Goal: Task Accomplishment & Management: Use online tool/utility

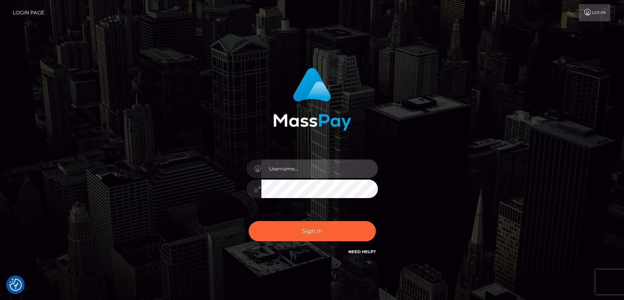
click at [304, 165] on input "text" at bounding box center [319, 168] width 117 height 18
type input "[PERSON_NAME]"
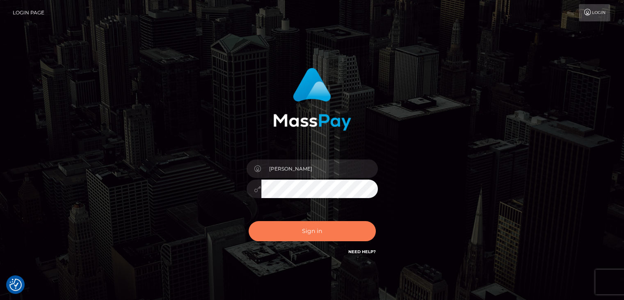
click at [327, 226] on button "Sign in" at bounding box center [312, 231] width 127 height 20
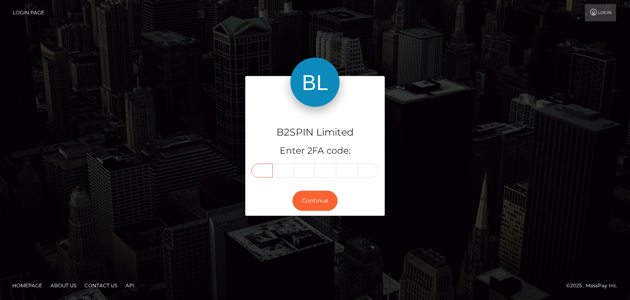
click at [269, 171] on input "text" at bounding box center [262, 170] width 21 height 14
paste input "4"
type input "4"
type input "1"
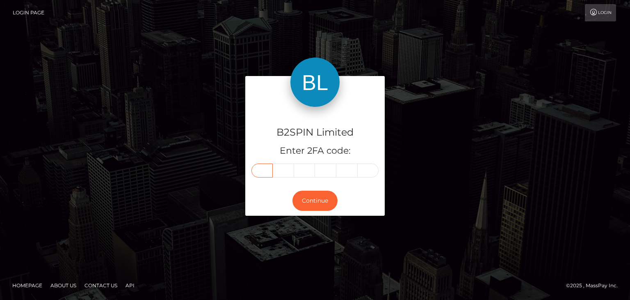
type input "9"
type input "5"
type input "1"
click at [321, 192] on button "Continue" at bounding box center [315, 200] width 45 height 20
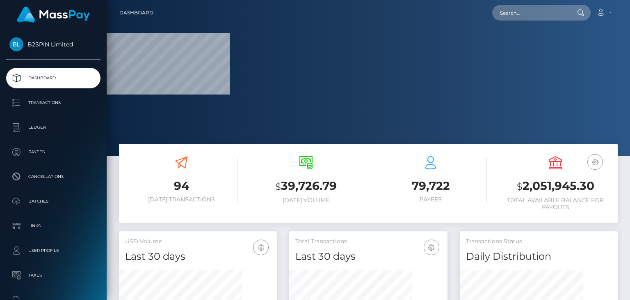
click at [630, 104] on div at bounding box center [369, 78] width 524 height 156
click at [534, 18] on input "text" at bounding box center [530, 13] width 77 height 16
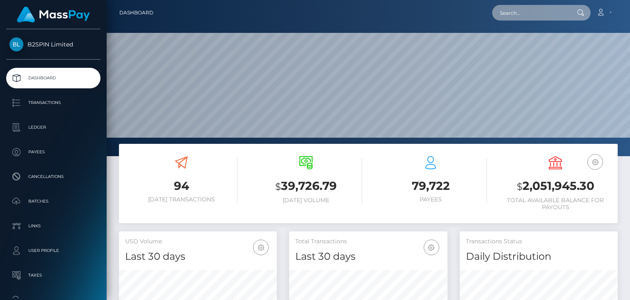
paste input "d5224b27-7549-4dd1-b219-7a875a3cd78f"
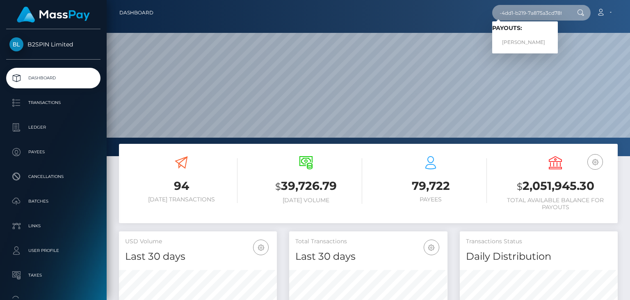
type input "d5224b27-7549-4dd1-b219-7a875a3cd78f"
click at [526, 40] on link "ANGELIA RENEA KNOX" at bounding box center [525, 42] width 66 height 15
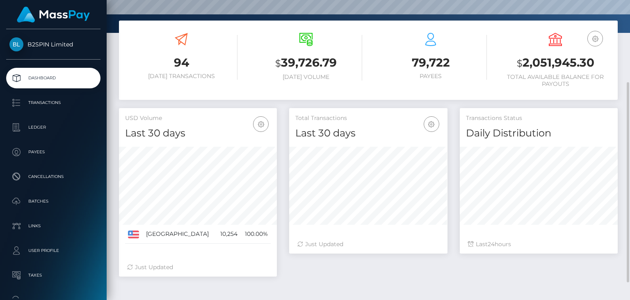
scroll to position [149, 0]
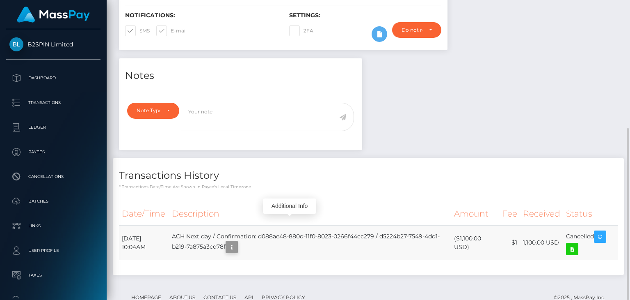
scroll to position [98, 158]
click at [237, 242] on icon "button" at bounding box center [232, 247] width 10 height 10
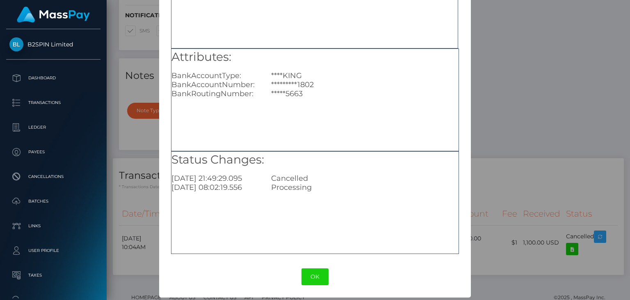
scroll to position [91, 0]
click at [271, 179] on div "Cancelled" at bounding box center [364, 177] width 199 height 9
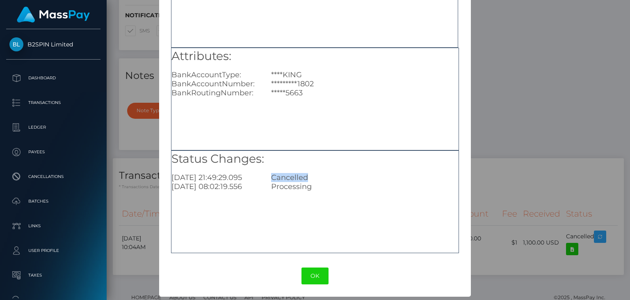
click at [271, 179] on div "Cancelled" at bounding box center [364, 177] width 199 height 9
click at [275, 188] on div "Processing" at bounding box center [364, 186] width 199 height 9
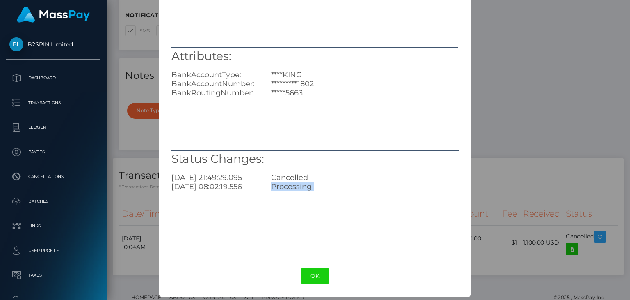
click at [290, 188] on div "Processing" at bounding box center [364, 186] width 199 height 9
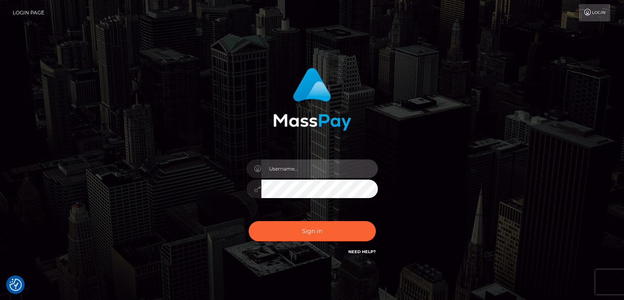
click at [300, 160] on input "text" at bounding box center [319, 168] width 117 height 18
type input "Edward"
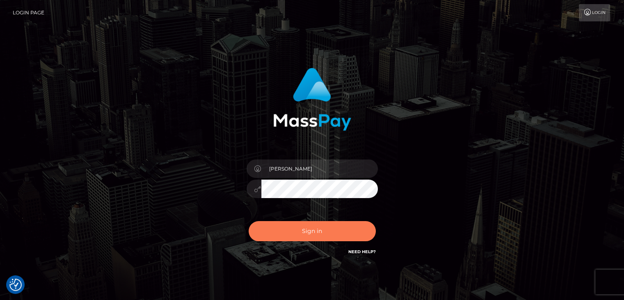
click at [343, 228] on button "Sign in" at bounding box center [312, 231] width 127 height 20
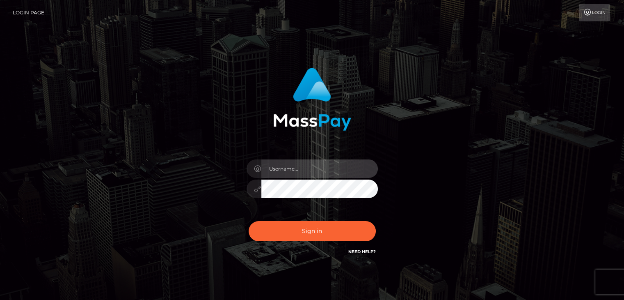
click at [320, 168] on input "text" at bounding box center [319, 168] width 117 height 18
type input "[PERSON_NAME]"
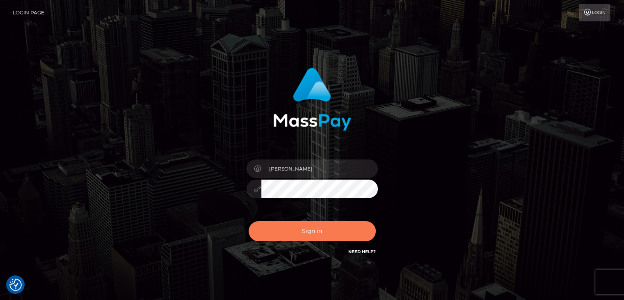
click at [317, 226] on button "Sign in" at bounding box center [312, 231] width 127 height 20
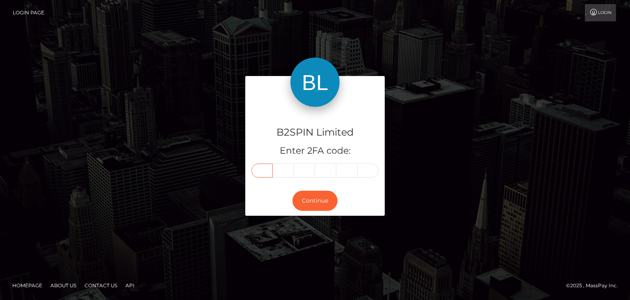
drag, startPoint x: 271, startPoint y: 167, endPoint x: 268, endPoint y: 174, distance: 7.0
click at [270, 167] on input "text" at bounding box center [262, 170] width 21 height 14
click at [268, 173] on input "text" at bounding box center [262, 170] width 21 height 14
click at [255, 178] on div "B2SPIN Limited Enter 2FA code:" at bounding box center [315, 146] width 140 height 79
click at [255, 168] on input "text" at bounding box center [262, 170] width 21 height 14
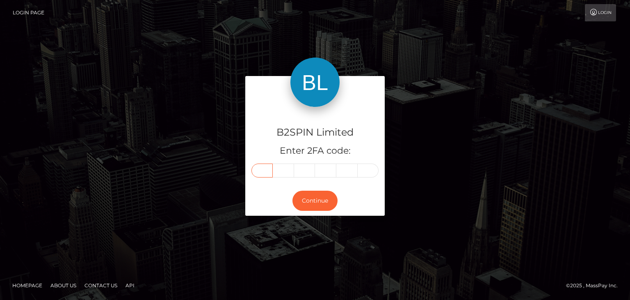
paste input "3"
type input "3"
type input "5"
type input "1"
type input "9"
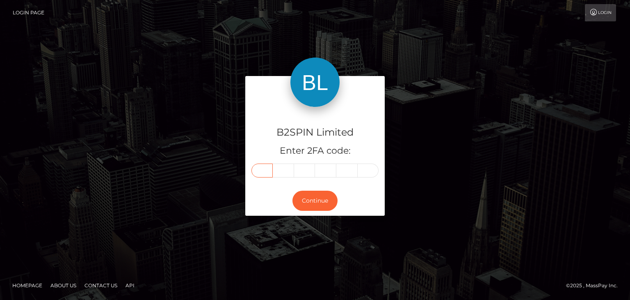
type input "9"
type input "4"
click at [314, 200] on button "Continue" at bounding box center [315, 200] width 45 height 20
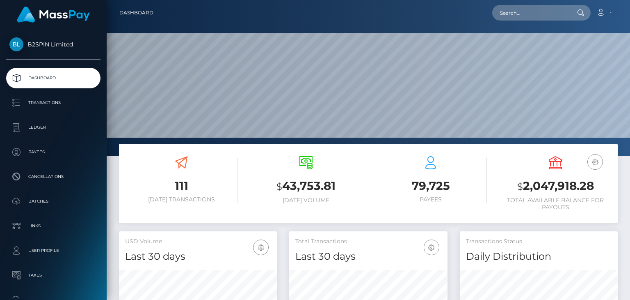
scroll to position [145, 158]
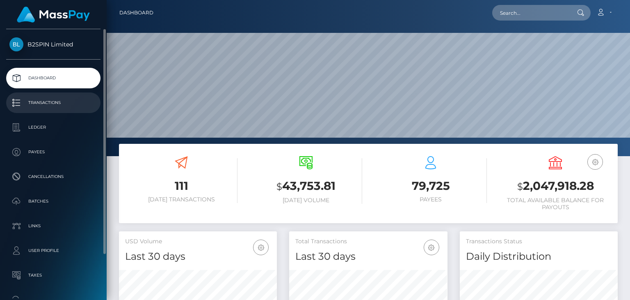
click at [61, 103] on p "Transactions" at bounding box center [53, 102] width 88 height 12
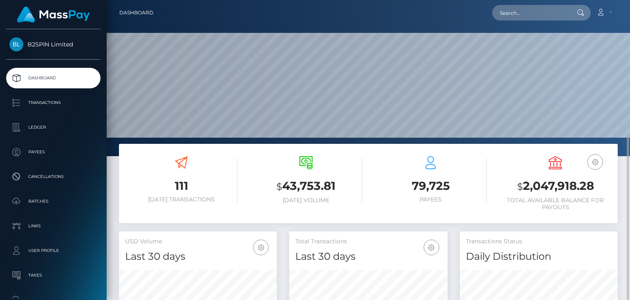
scroll to position [82, 0]
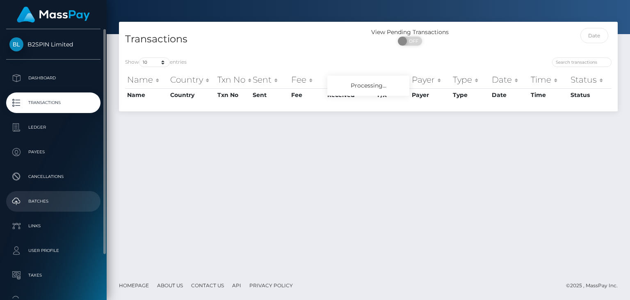
scroll to position [41, 0]
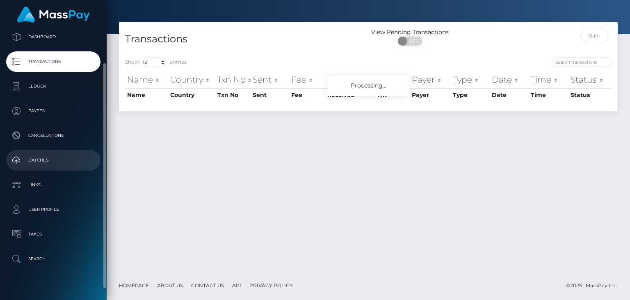
click at [52, 159] on p "Batches" at bounding box center [53, 160] width 88 height 12
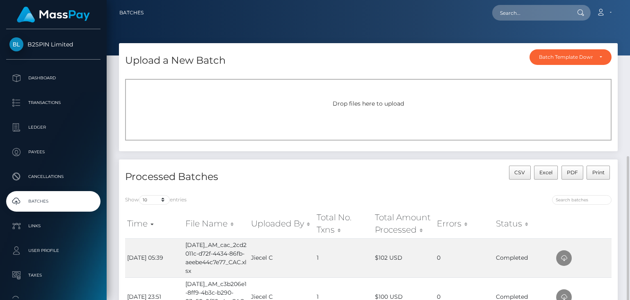
scroll to position [103, 0]
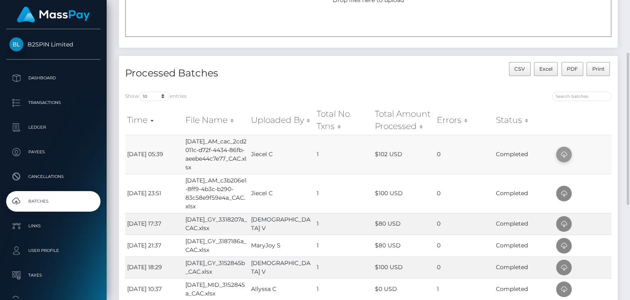
click at [563, 160] on icon at bounding box center [564, 154] width 10 height 10
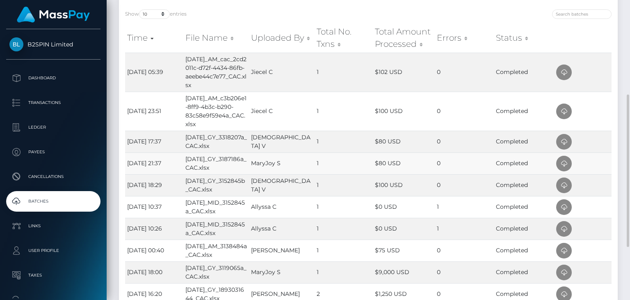
scroll to position [144, 0]
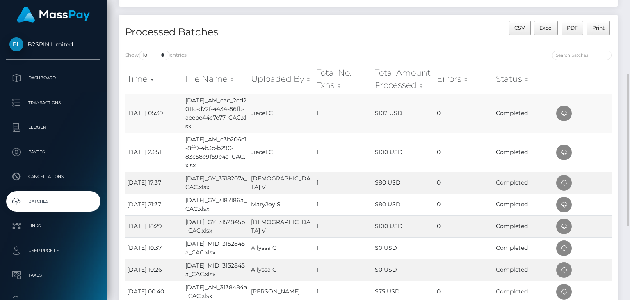
drag, startPoint x: 618, startPoint y: 79, endPoint x: 594, endPoint y: 99, distance: 30.8
click at [618, 80] on div "Processed Batches CSV Excel PDF Print Show 10 25 50 All entries Time File Name …" at bounding box center [368, 205] width 511 height 381
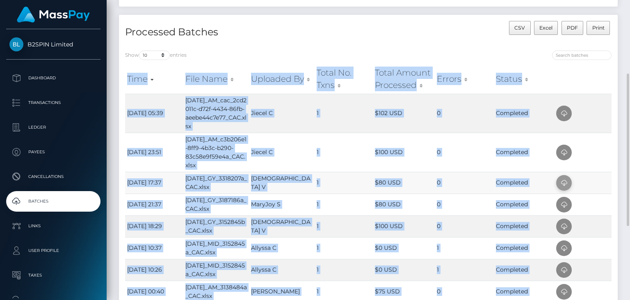
click at [565, 188] on icon at bounding box center [564, 183] width 10 height 10
click at [627, 84] on div at bounding box center [628, 149] width 2 height 152
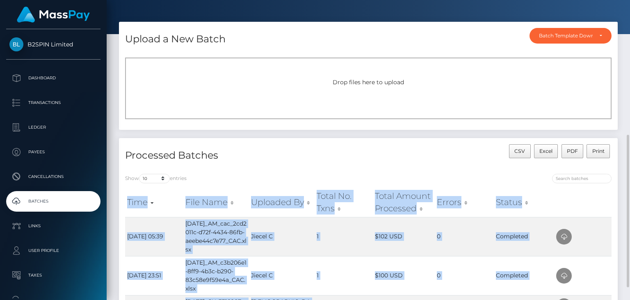
scroll to position [103, 0]
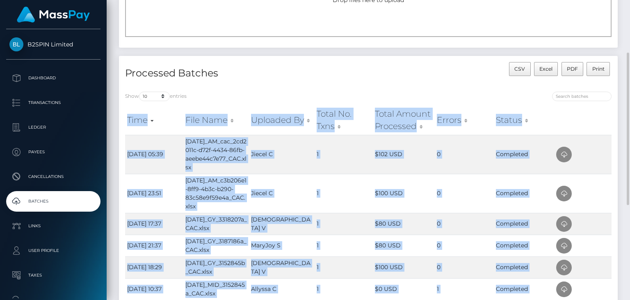
click at [617, 112] on div "Time File Name Uploaded By Total No. Txns Total Amount Processed Errors Status …" at bounding box center [368, 257] width 499 height 308
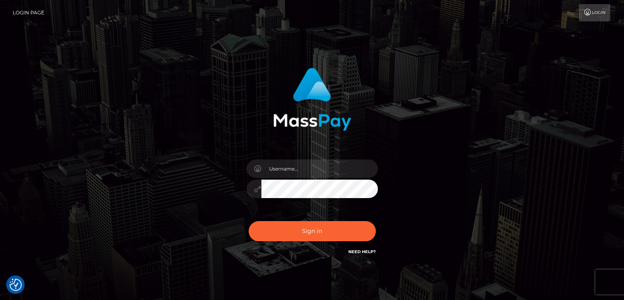
click at [315, 179] on div at bounding box center [312, 184] width 144 height 63
drag, startPoint x: 322, startPoint y: 161, endPoint x: 339, endPoint y: 161, distance: 16.4
click at [322, 161] on input "text" at bounding box center [319, 168] width 117 height 18
click at [591, 161] on div "Sign in" at bounding box center [312, 166] width 624 height 332
click at [333, 172] on input "text" at bounding box center [319, 168] width 117 height 18
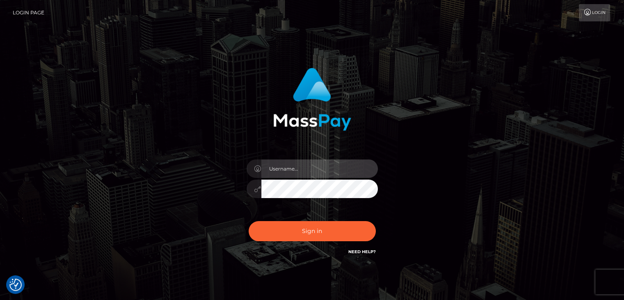
type input "[PERSON_NAME]"
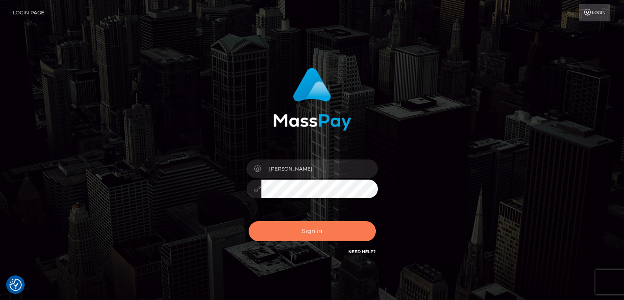
click at [333, 227] on button "Sign in" at bounding box center [312, 231] width 127 height 20
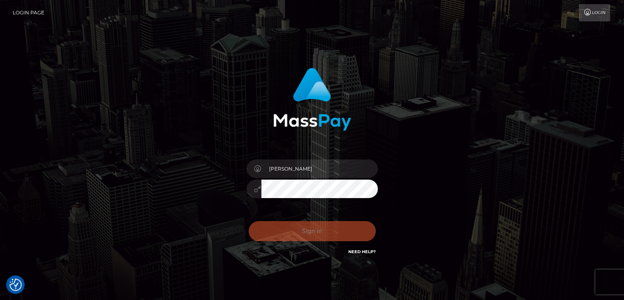
click at [407, 199] on div "[PERSON_NAME] Sign in" at bounding box center [311, 162] width 215 height 201
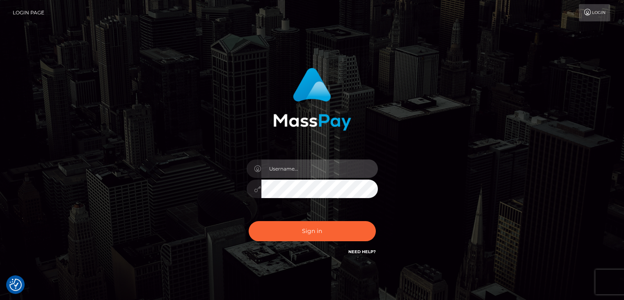
click at [343, 168] on input "text" at bounding box center [319, 168] width 117 height 18
type input "Edward"
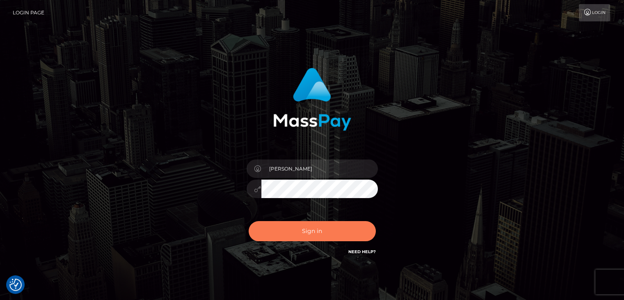
click at [315, 225] on button "Sign in" at bounding box center [312, 231] width 127 height 20
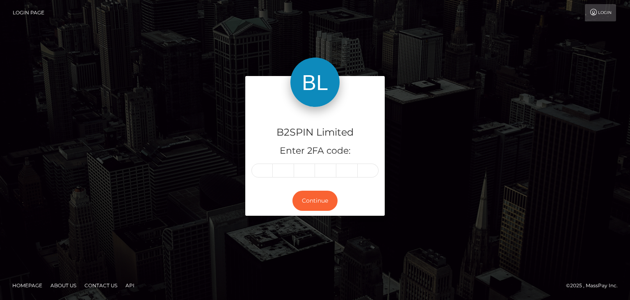
click at [262, 173] on input "text" at bounding box center [262, 170] width 21 height 14
type input "7"
type input "8"
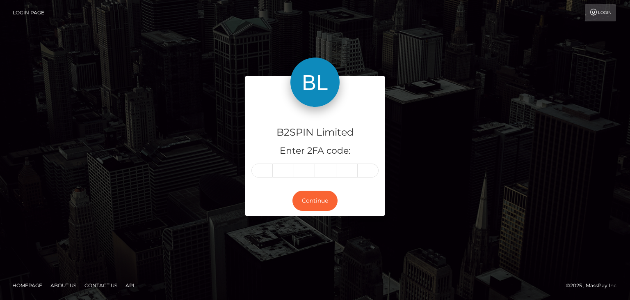
type input "4"
type input "8"
click at [316, 201] on button "Continue" at bounding box center [315, 200] width 45 height 20
click at [483, 201] on div "B2SPIN Limited Enter 2FA code: 7 8 8 8 4 8 788848 Continue" at bounding box center [315, 149] width 468 height 147
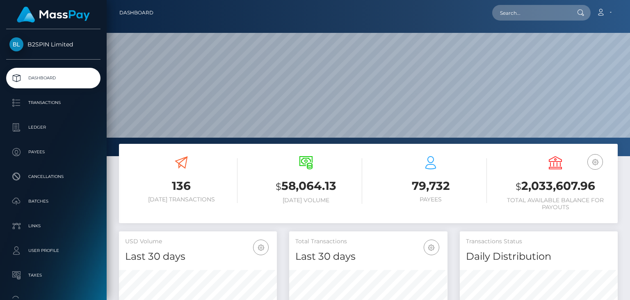
scroll to position [145, 158]
click at [547, 13] on input "text" at bounding box center [530, 13] width 77 height 16
paste input "1743988165"
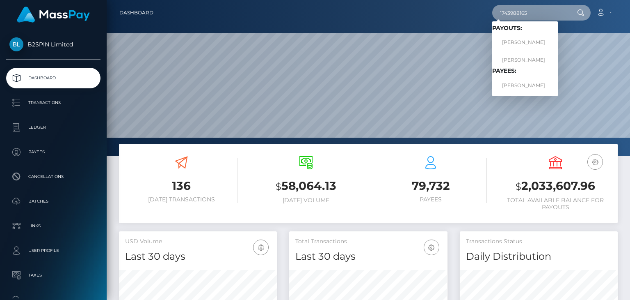
type input "1743988165"
drag, startPoint x: 539, startPoint y: 41, endPoint x: 533, endPoint y: 41, distance: 5.3
click at [533, 41] on link "[PERSON_NAME]" at bounding box center [525, 42] width 66 height 15
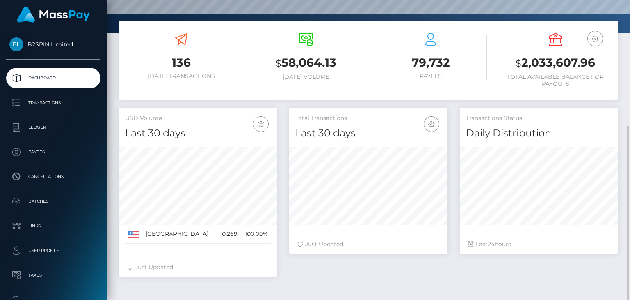
scroll to position [149, 0]
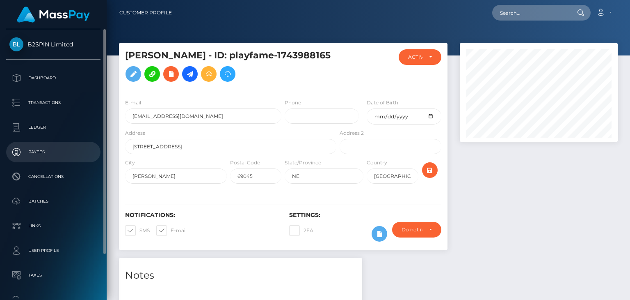
click at [36, 160] on link "Payees" at bounding box center [53, 152] width 94 height 21
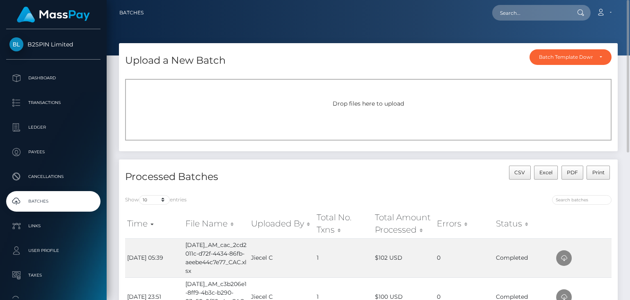
click at [351, 101] on span "Drop files here to upload" at bounding box center [368, 103] width 71 height 7
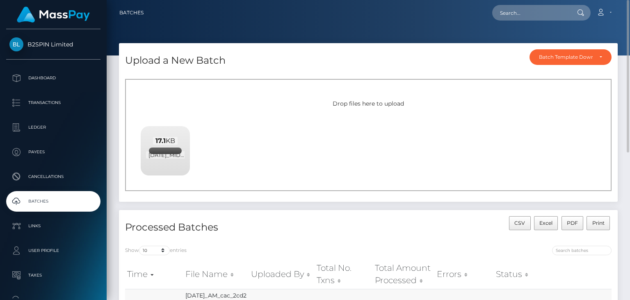
scroll to position [123, 0]
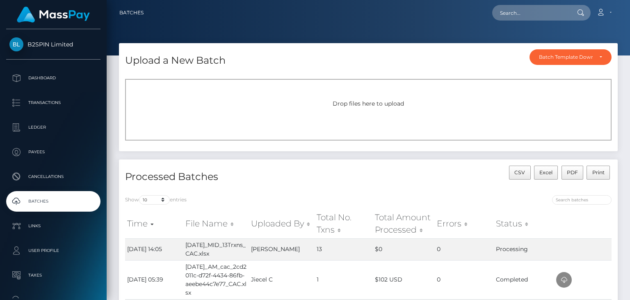
scroll to position [82, 0]
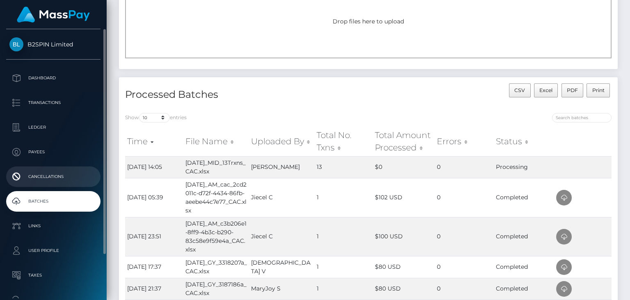
click at [53, 172] on p "Cancellations" at bounding box center [53, 176] width 88 height 12
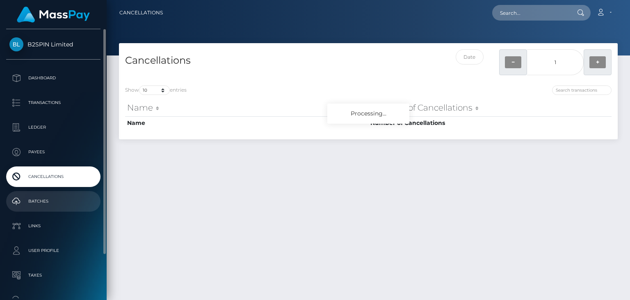
click at [45, 196] on p "Batches" at bounding box center [53, 201] width 88 height 12
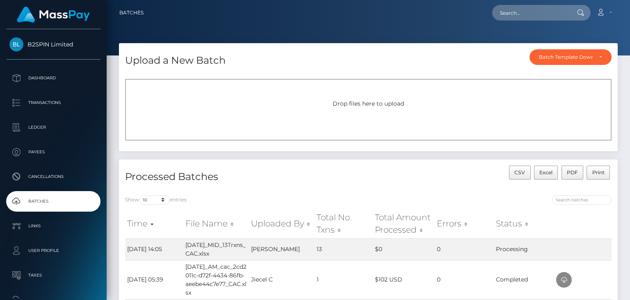
scroll to position [41, 0]
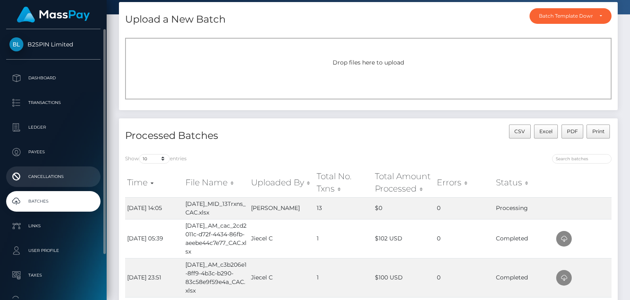
click at [60, 176] on p "Cancellations" at bounding box center [53, 176] width 88 height 12
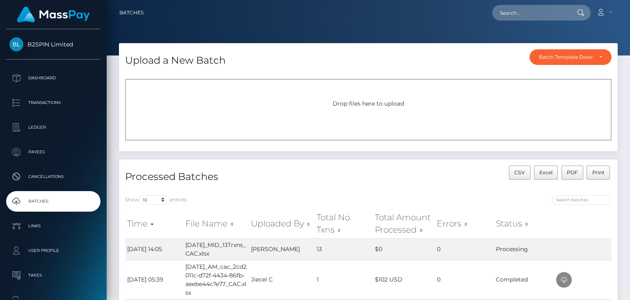
scroll to position [41, 0]
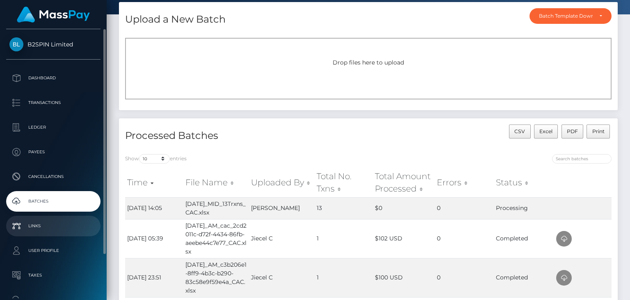
click at [53, 224] on p "Links" at bounding box center [53, 226] width 88 height 12
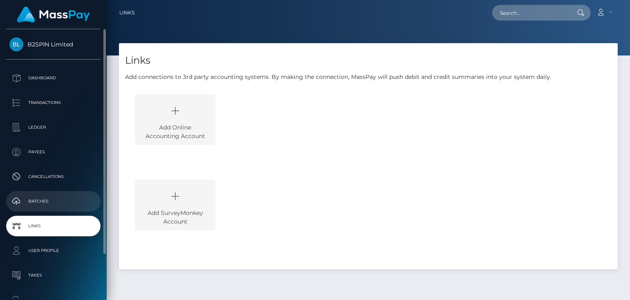
click at [57, 201] on p "Batches" at bounding box center [53, 201] width 88 height 12
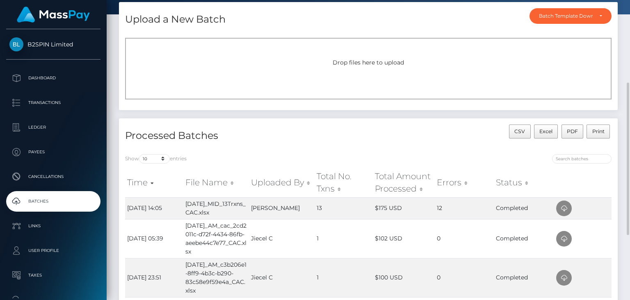
scroll to position [82, 0]
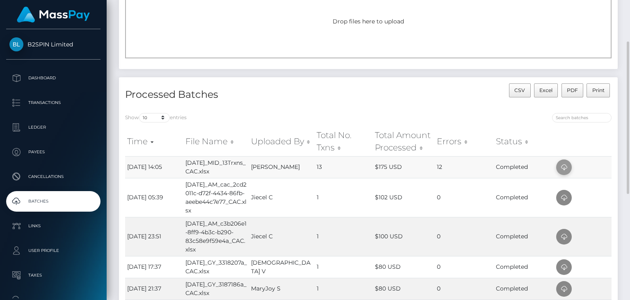
click at [568, 169] on icon at bounding box center [564, 167] width 10 height 10
click at [621, 142] on div "Processed Batches CSV Excel PDF Print Show 10 25 50 All entries Time File Name …" at bounding box center [368, 267] width 511 height 381
drag, startPoint x: 145, startPoint y: 291, endPoint x: 215, endPoint y: 271, distance: 73.4
click at [145, 291] on td "[DATE] 21:37" at bounding box center [154, 288] width 58 height 22
click at [354, 97] on h4 "Processed Batches" at bounding box center [243, 94] width 237 height 14
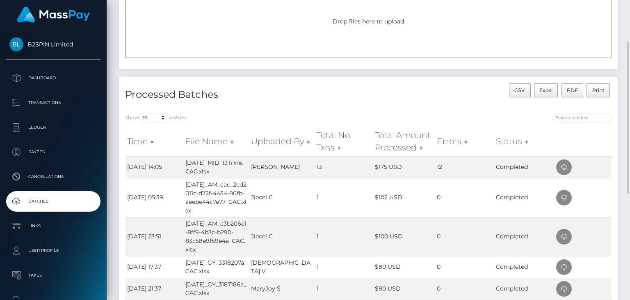
click at [398, 91] on div "CSV Excel PDF Print" at bounding box center [494, 94] width 250 height 23
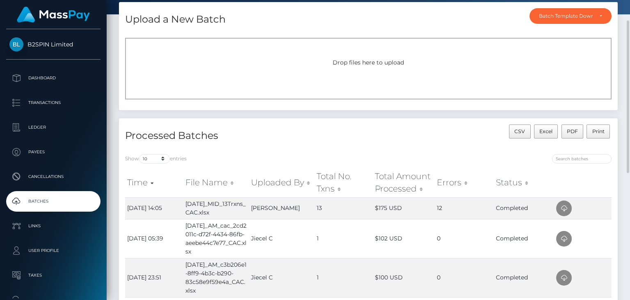
drag, startPoint x: 409, startPoint y: 132, endPoint x: 397, endPoint y: 133, distance: 11.6
click at [409, 133] on div "CSV Excel PDF Print" at bounding box center [494, 135] width 250 height 23
click at [385, 135] on div "CSV Excel PDF Print" at bounding box center [494, 135] width 250 height 23
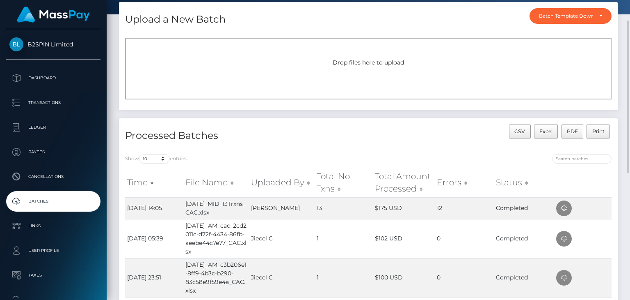
click at [378, 146] on div "CSV Excel PDF Print" at bounding box center [494, 135] width 250 height 23
click at [384, 147] on div "CSV Excel PDF Print" at bounding box center [494, 135] width 250 height 23
click at [455, 297] on td "0" at bounding box center [464, 277] width 59 height 39
click at [330, 59] on div "Drop files here to upload" at bounding box center [368, 62] width 469 height 9
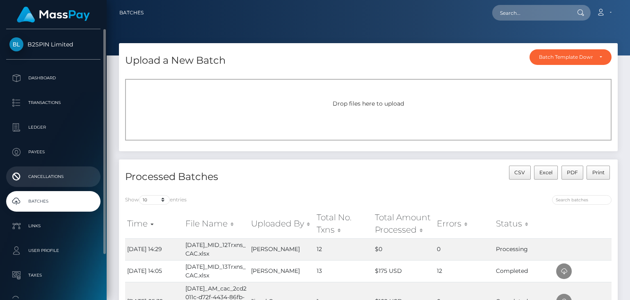
click at [54, 179] on p "Cancellations" at bounding box center [53, 176] width 88 height 12
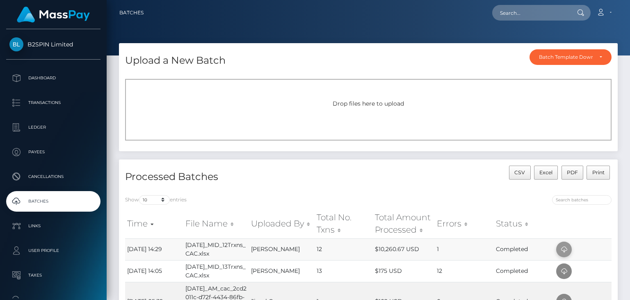
click at [563, 249] on icon at bounding box center [564, 249] width 10 height 10
